Goal: Obtain resource: Download file/media

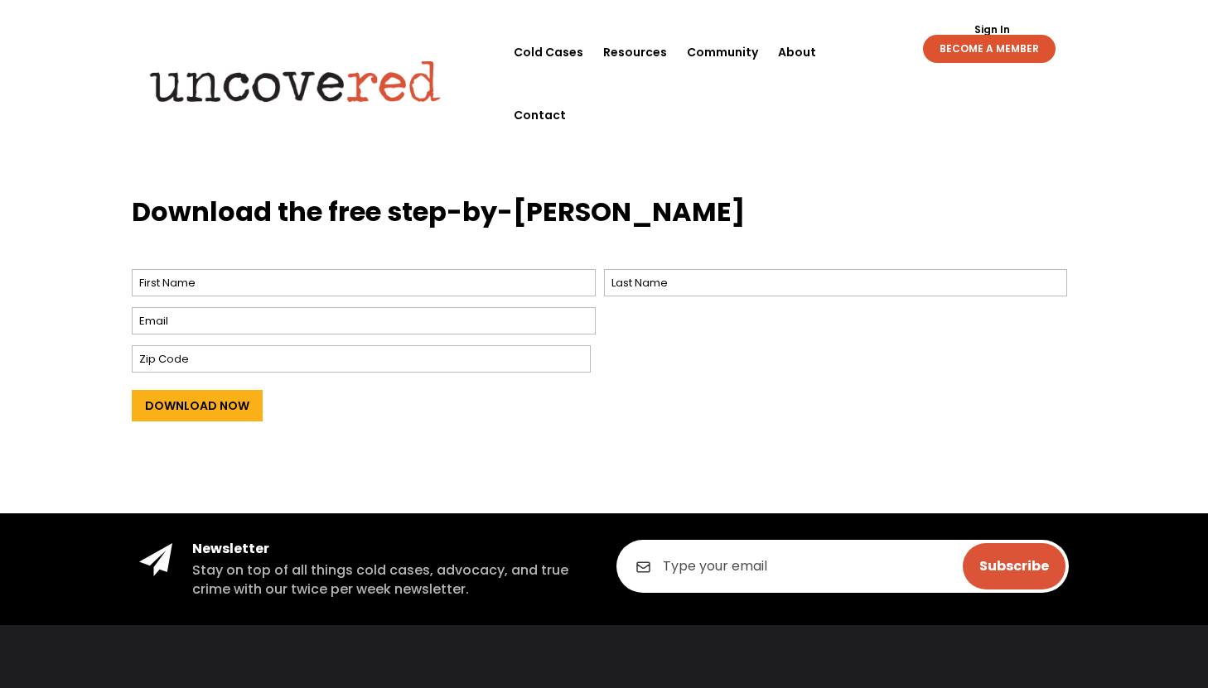
scroll to position [658, 0]
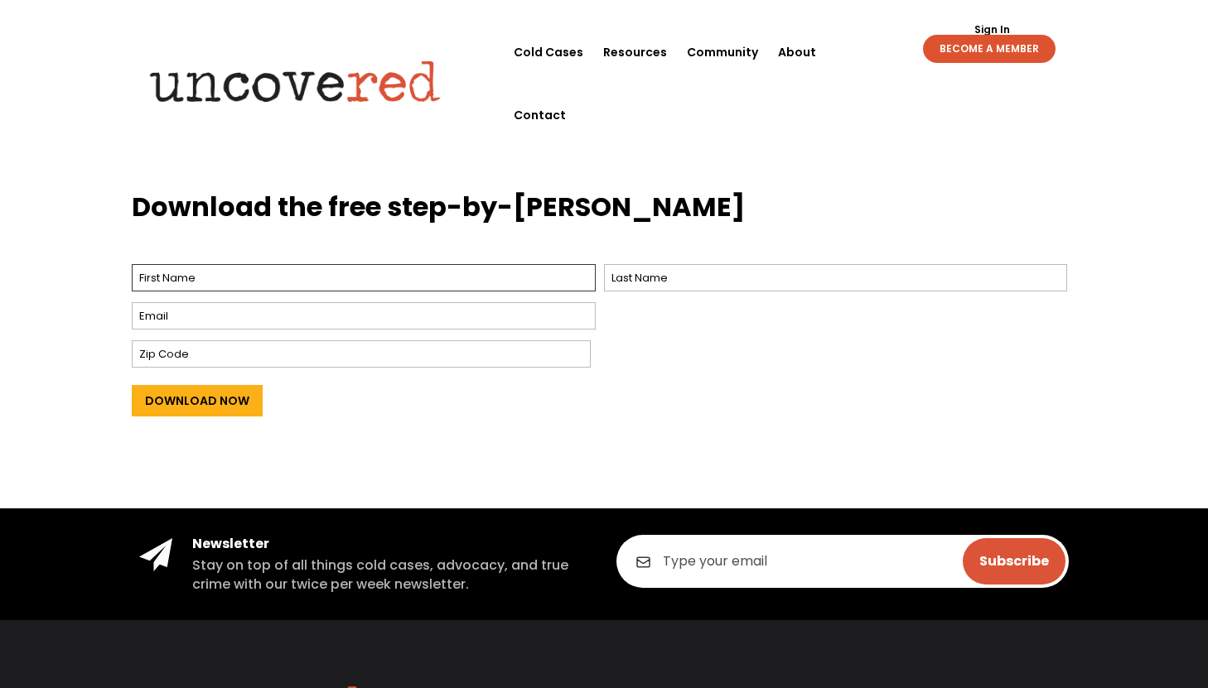
click at [433, 286] on input "First" at bounding box center [364, 277] width 464 height 27
type input "kennedi"
type input "[PERSON_NAME]"
type input "[EMAIL_ADDRESS][DOMAIN_NAME]"
type input "32713"
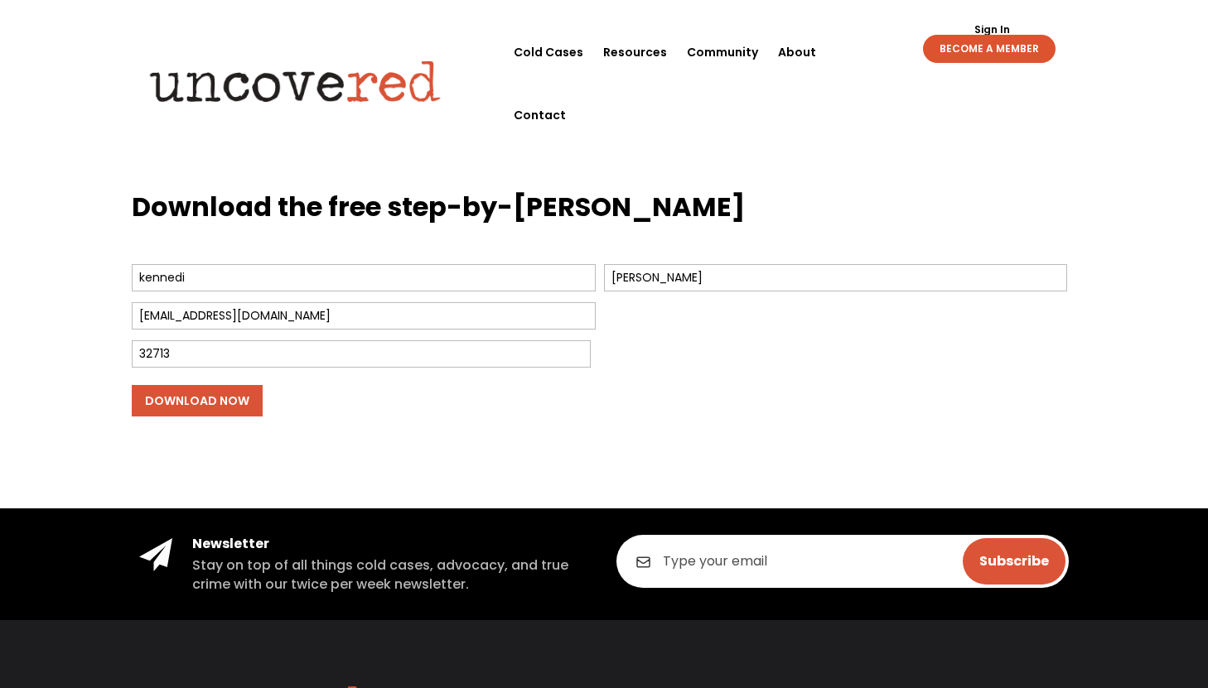
click at [229, 401] on input "Download Now" at bounding box center [197, 400] width 131 height 31
